Goal: Task Accomplishment & Management: Manage account settings

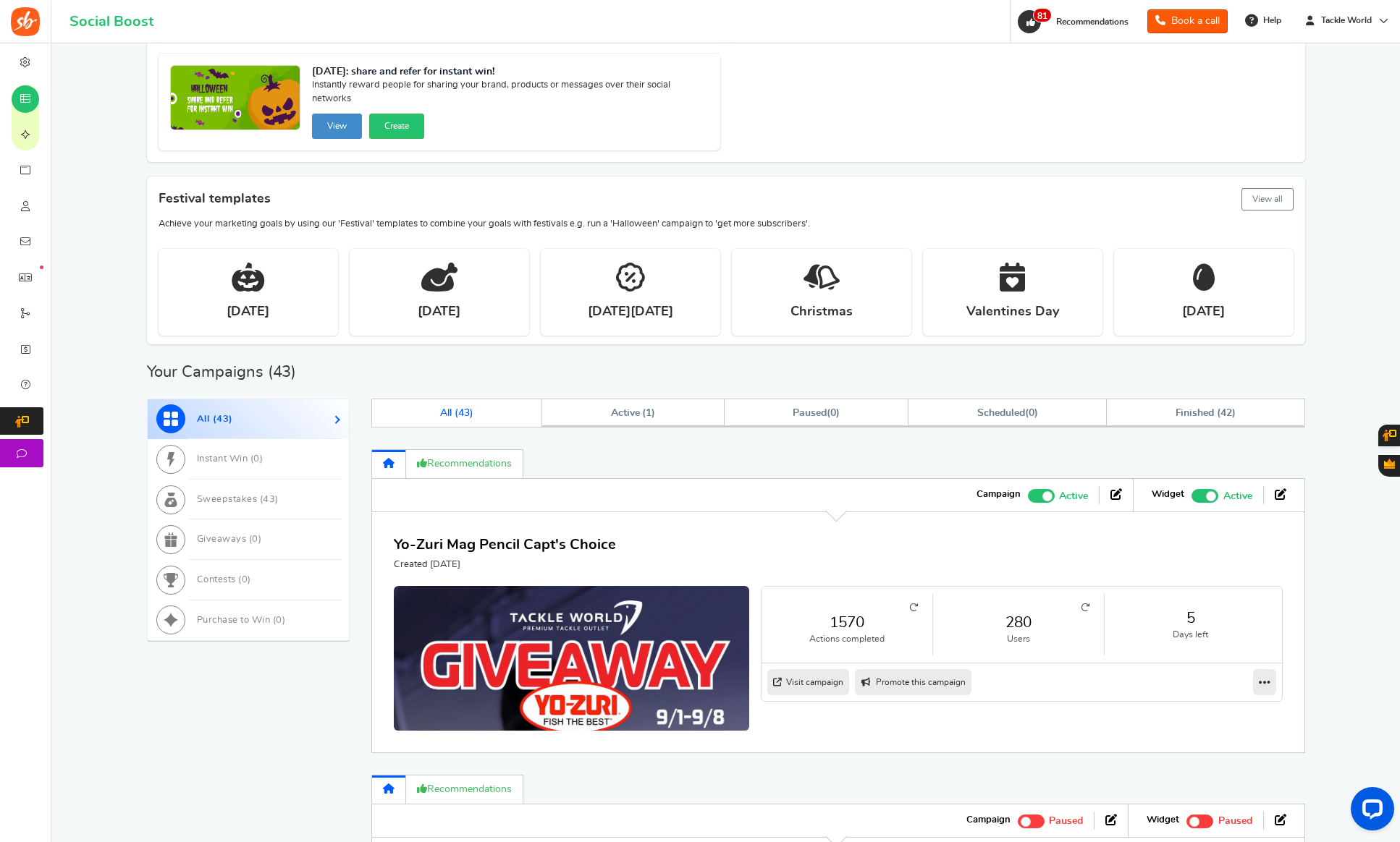
scroll to position [247, 0]
